Goal: Information Seeking & Learning: Learn about a topic

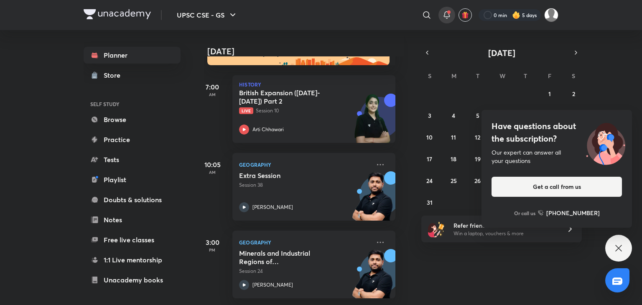
click at [442, 9] on div at bounding box center [446, 15] width 17 height 17
click at [446, 13] on icon at bounding box center [446, 15] width 10 height 10
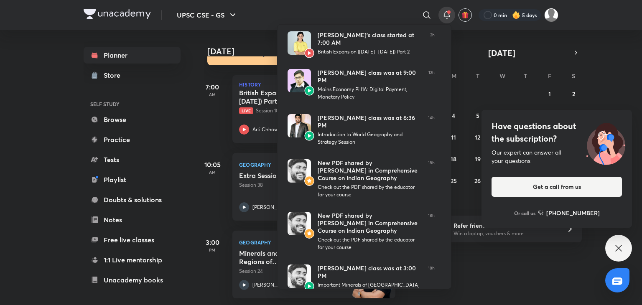
click at [186, 39] on div at bounding box center [321, 152] width 642 height 305
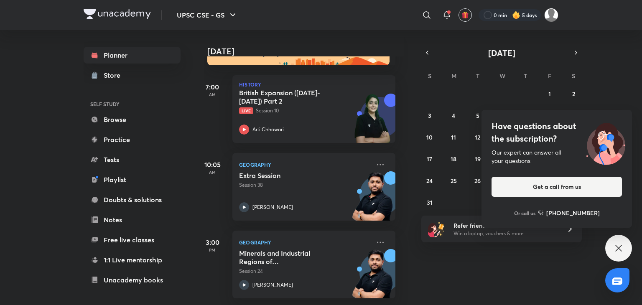
click at [618, 248] on icon at bounding box center [618, 248] width 10 height 10
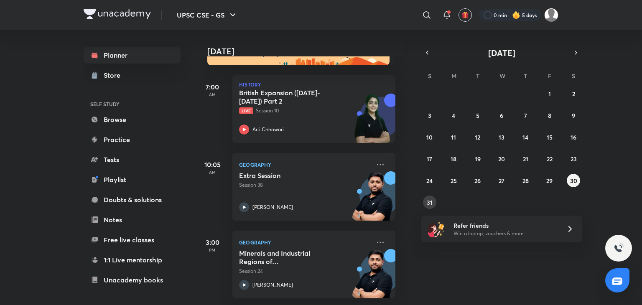
click at [433, 201] on button "31" at bounding box center [429, 201] width 13 height 13
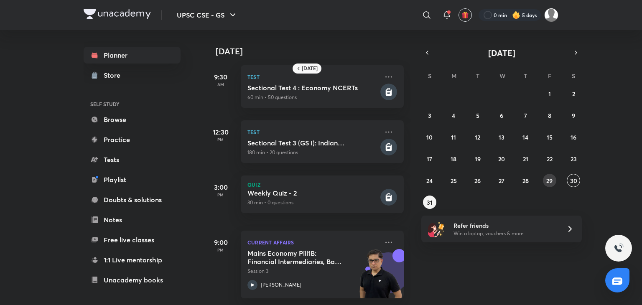
click at [555, 181] on button "29" at bounding box center [549, 180] width 13 height 13
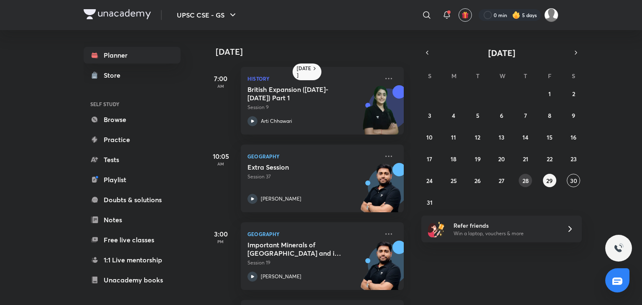
click at [525, 183] on abbr "28" at bounding box center [525, 181] width 6 height 8
click at [552, 180] on abbr "29" at bounding box center [549, 181] width 6 height 8
click at [576, 178] on abbr "30" at bounding box center [573, 181] width 7 height 8
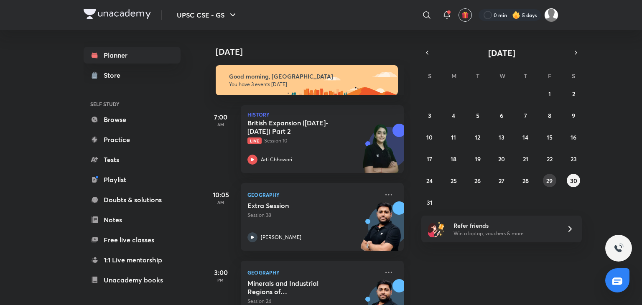
click at [549, 179] on abbr "29" at bounding box center [549, 181] width 6 height 8
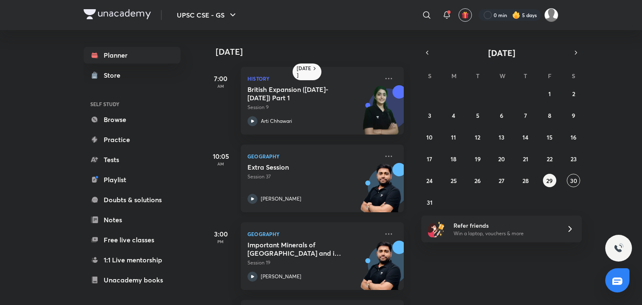
click at [253, 199] on icon at bounding box center [252, 199] width 10 height 10
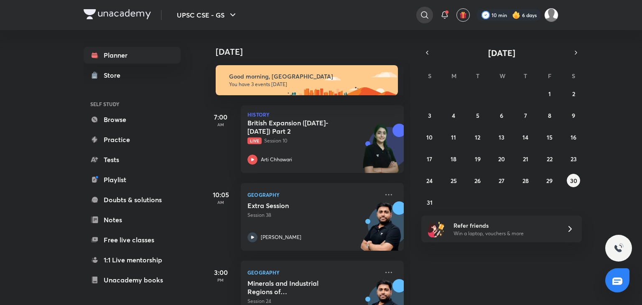
click at [423, 12] on icon at bounding box center [424, 14] width 7 height 7
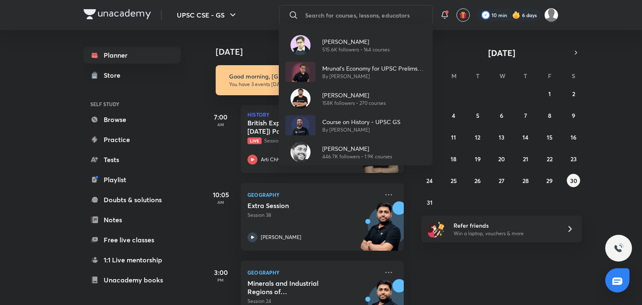
click at [312, 146] on div at bounding box center [300, 152] width 30 height 20
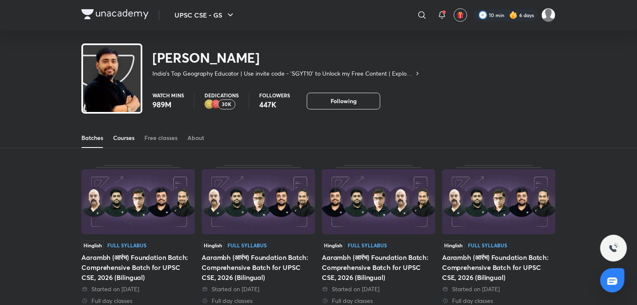
click at [126, 136] on div "Courses" at bounding box center [123, 138] width 21 height 8
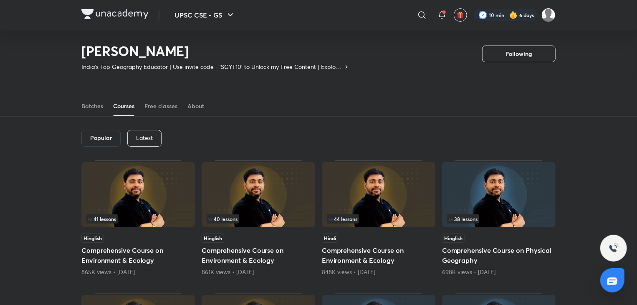
scroll to position [25, 0]
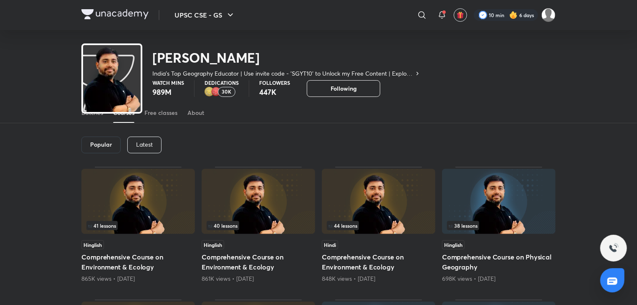
click at [136, 144] on div "Latest" at bounding box center [144, 145] width 34 height 17
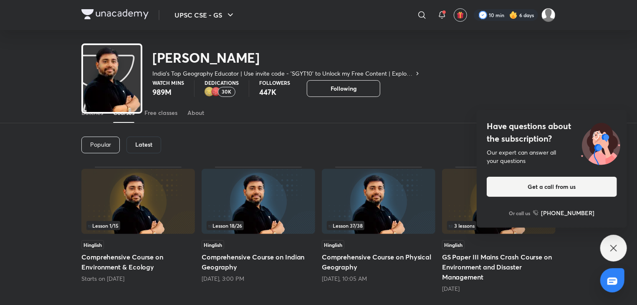
click at [361, 201] on img at bounding box center [379, 201] width 114 height 65
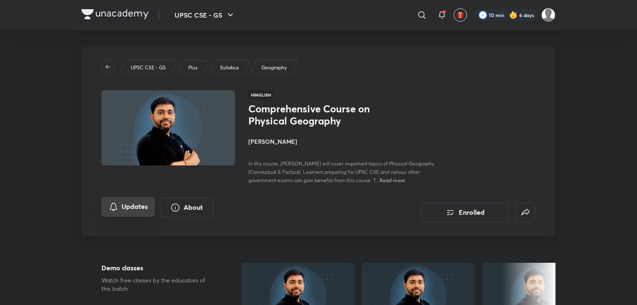
click at [143, 217] on button "Updates" at bounding box center [127, 207] width 53 height 20
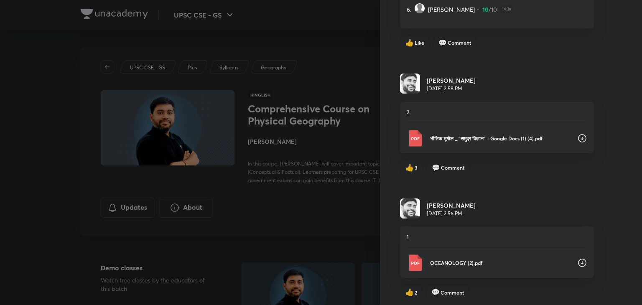
scroll to position [366, 0]
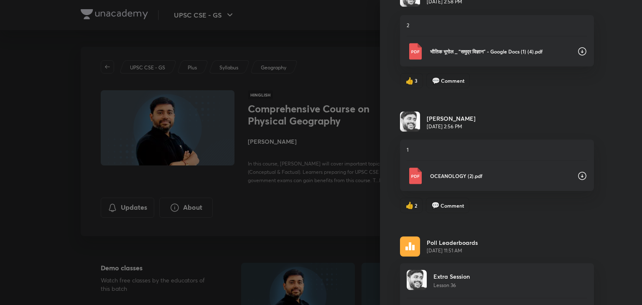
click at [577, 176] on icon at bounding box center [582, 176] width 10 height 10
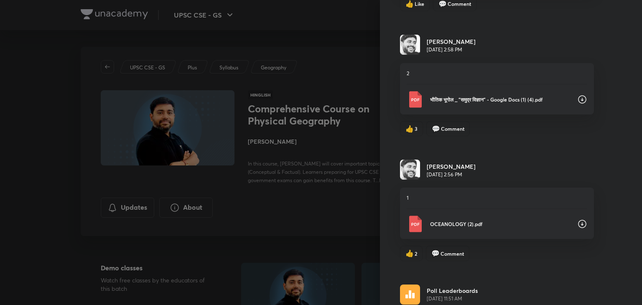
scroll to position [292, 0]
